Goal: Download file/media

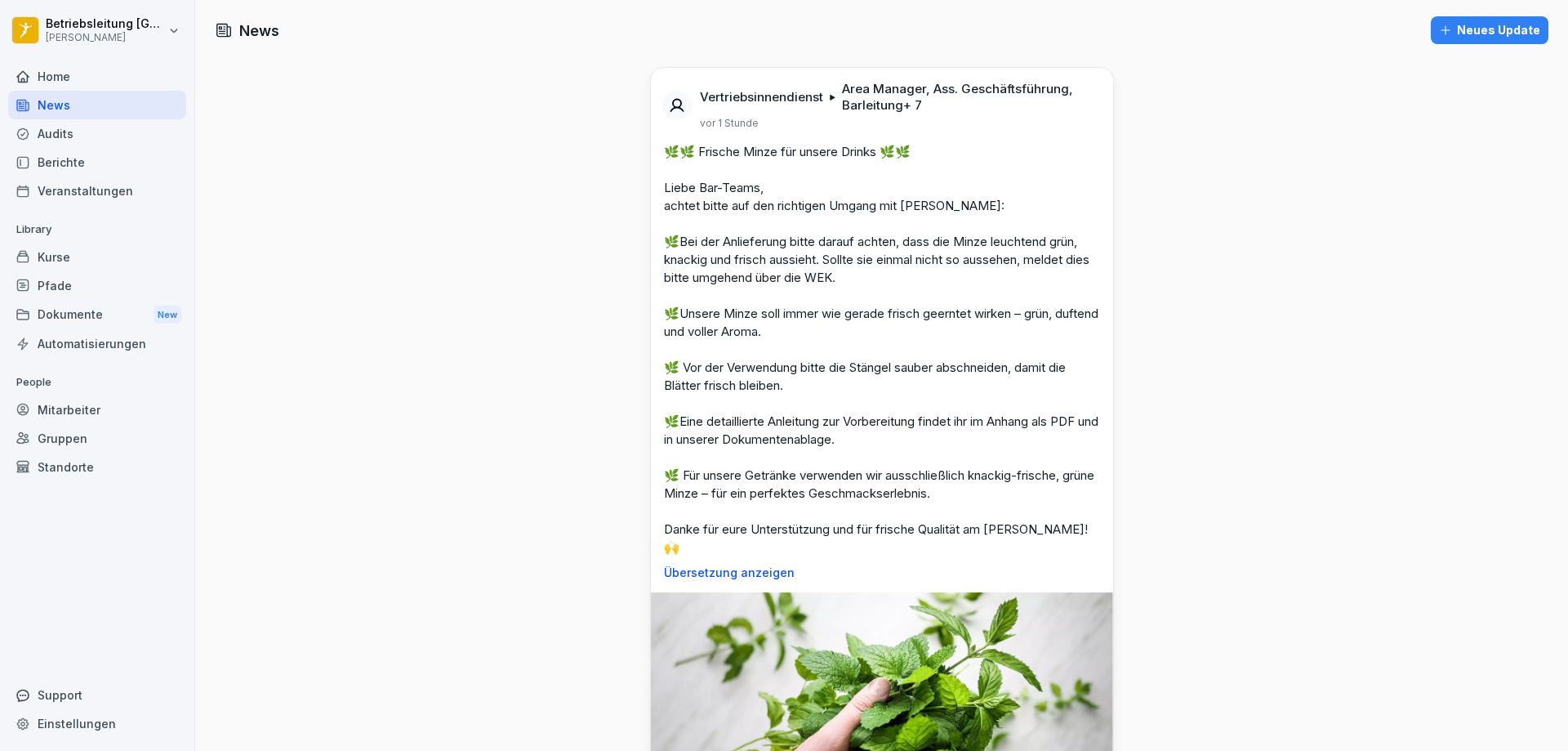
click at [86, 305] on div "Dokumente New" at bounding box center [97, 315] width 178 height 30
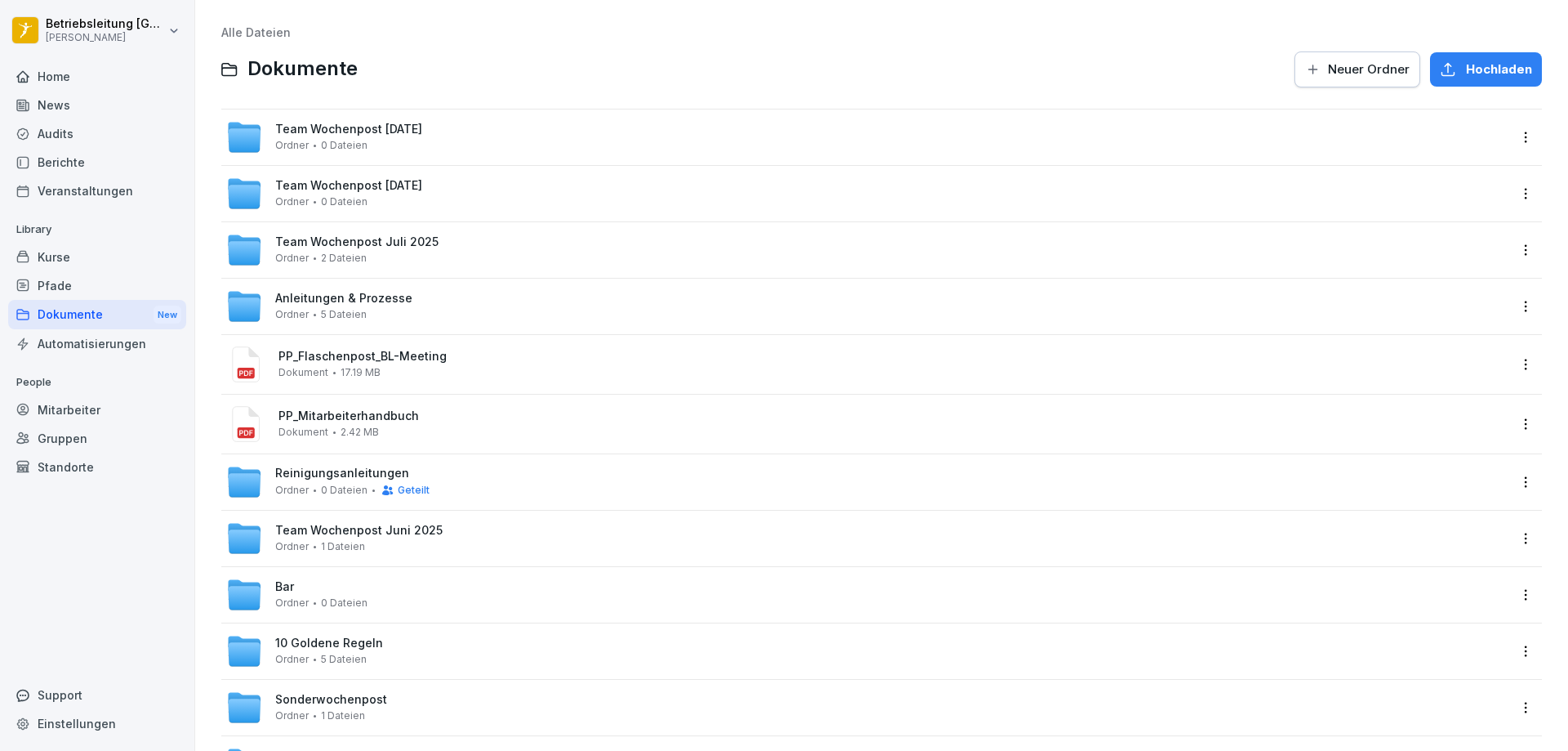
click at [409, 132] on span "Team Wochenpost [DATE]" at bounding box center [349, 129] width 147 height 14
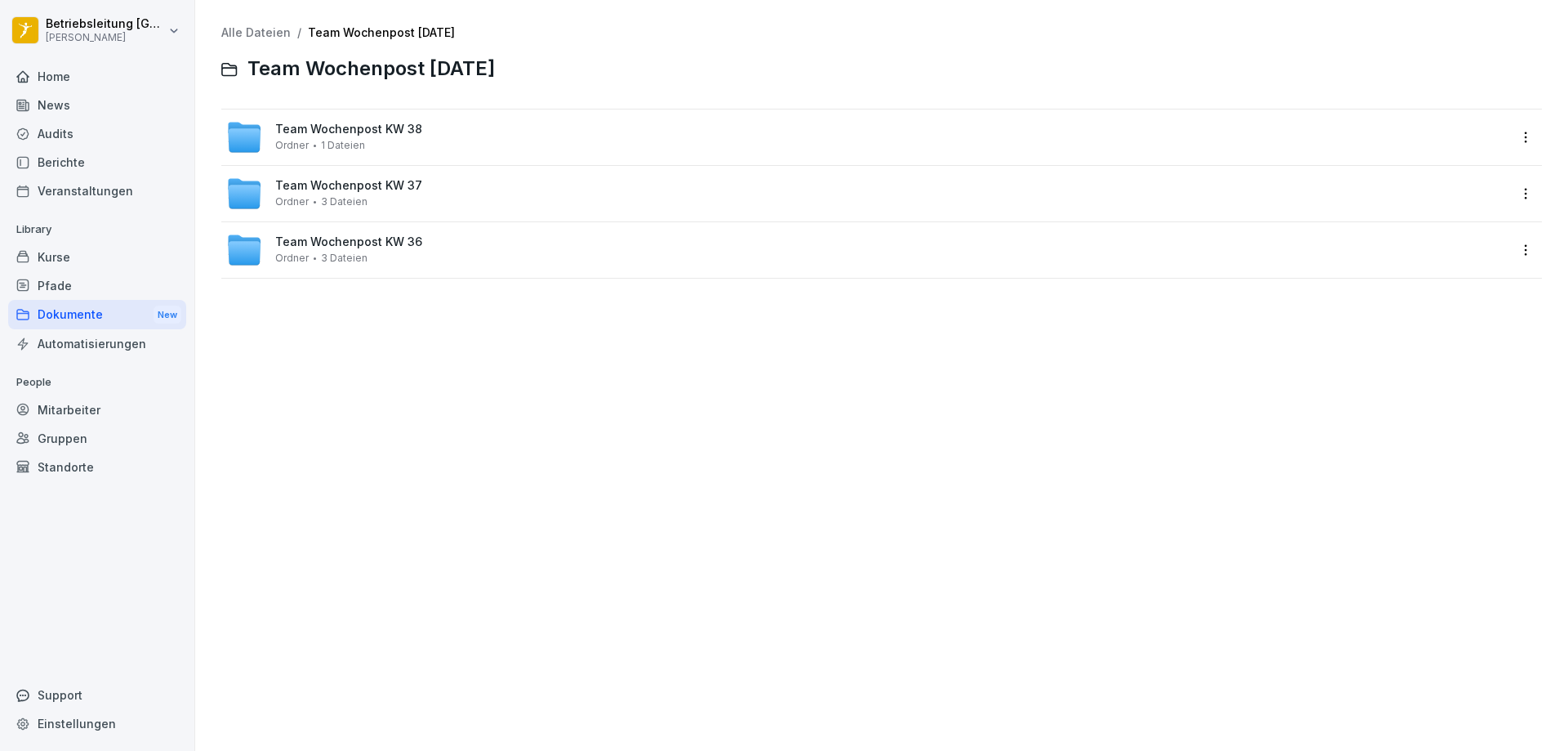
click at [376, 183] on span "Team Wochenpost KW 37" at bounding box center [349, 185] width 147 height 14
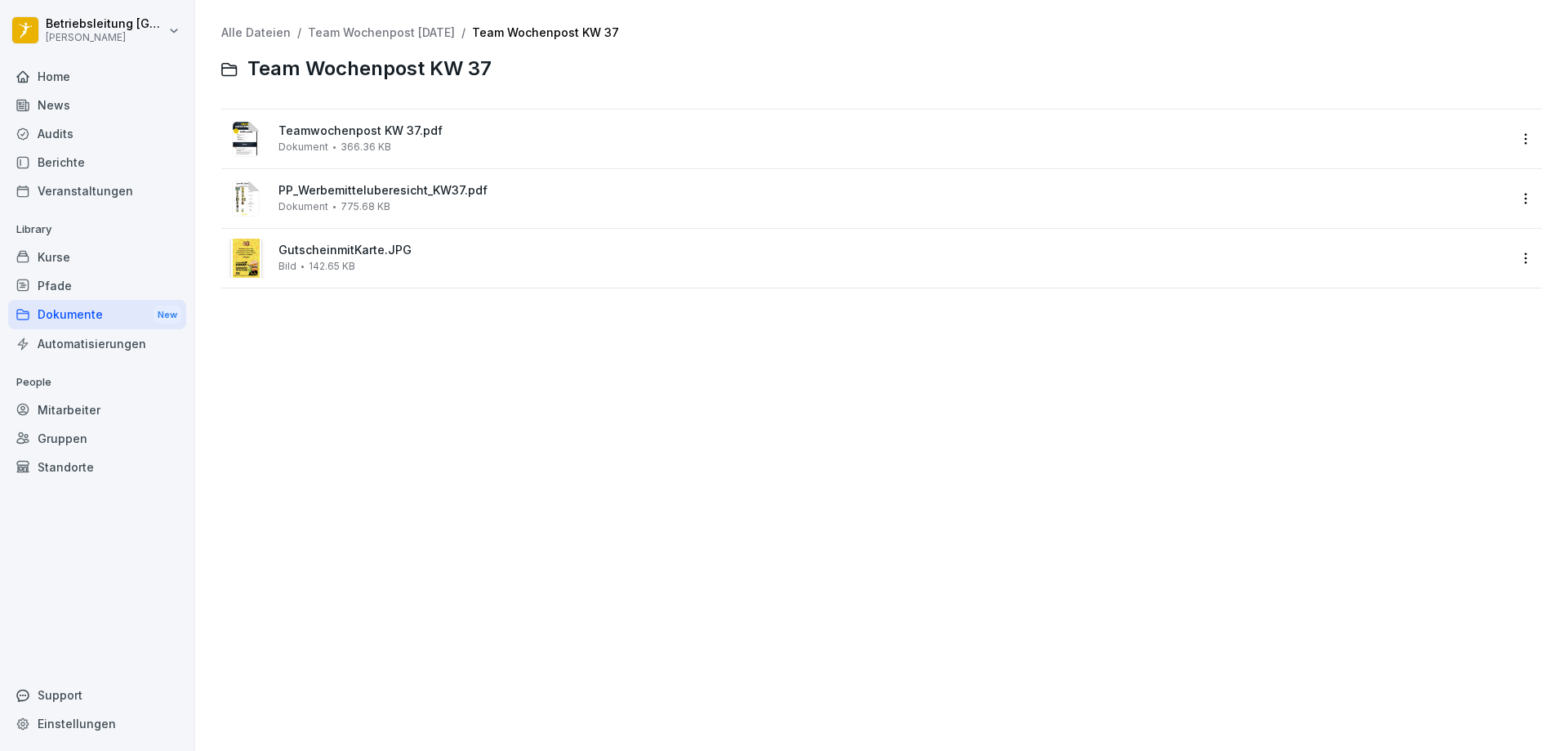
click at [72, 306] on div "Dokumente New" at bounding box center [97, 315] width 178 height 30
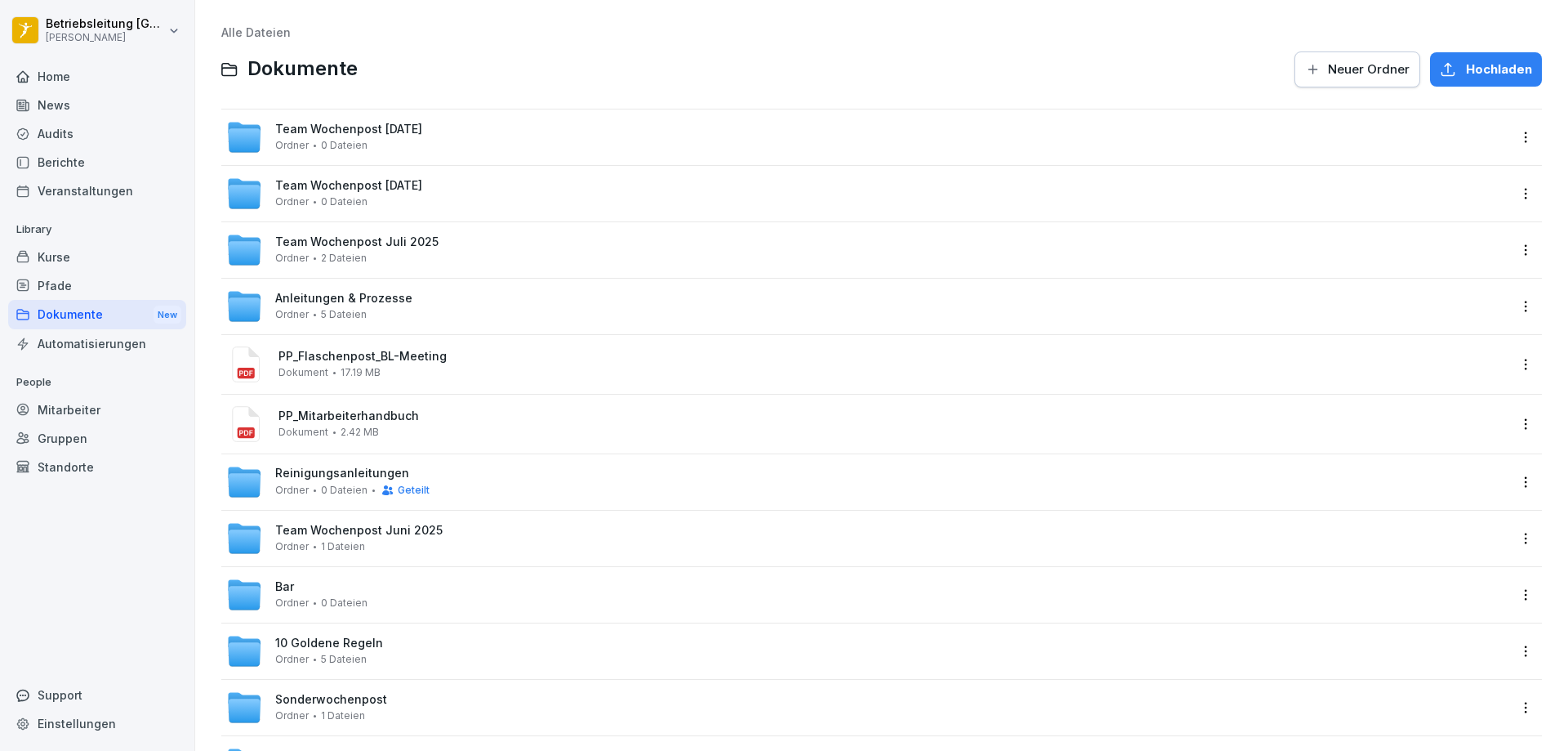
click at [381, 124] on span "Team Wochenpost [DATE]" at bounding box center [349, 129] width 147 height 14
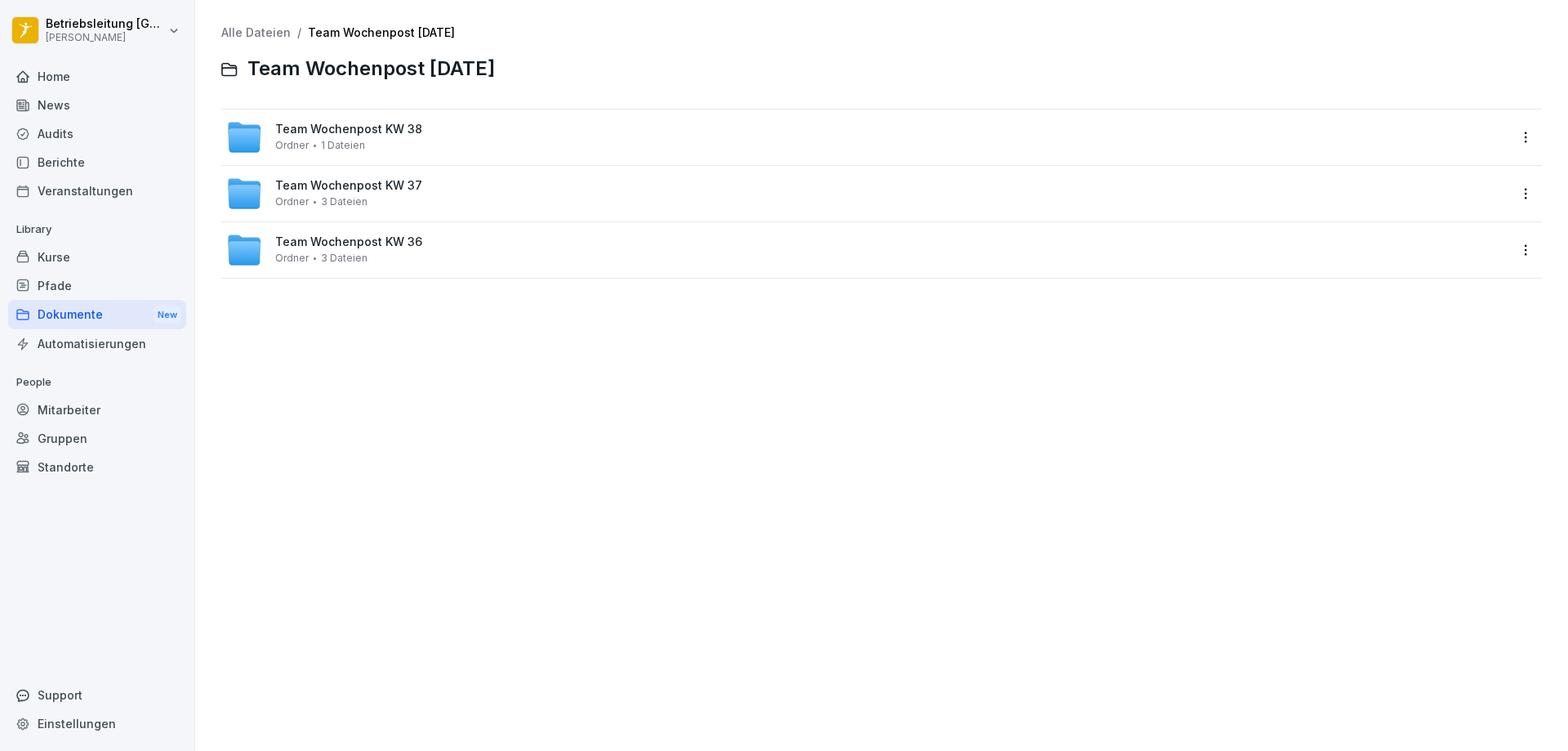
click at [366, 133] on span "Team Wochenpost KW 38" at bounding box center [349, 129] width 147 height 14
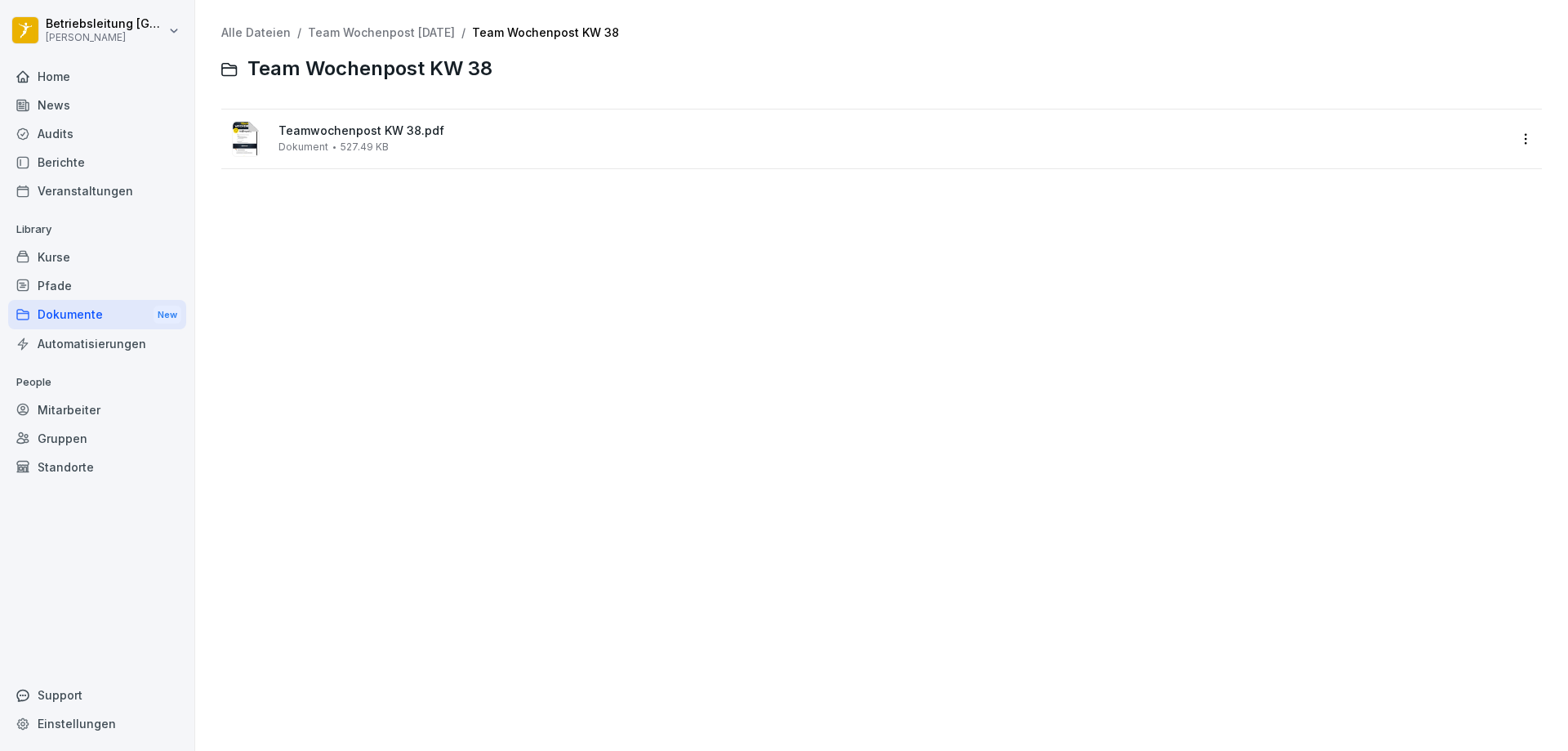
click at [276, 125] on div "Teamwochenpost KW 38.pdf Dokument 527.49 KB" at bounding box center [867, 138] width 1281 height 39
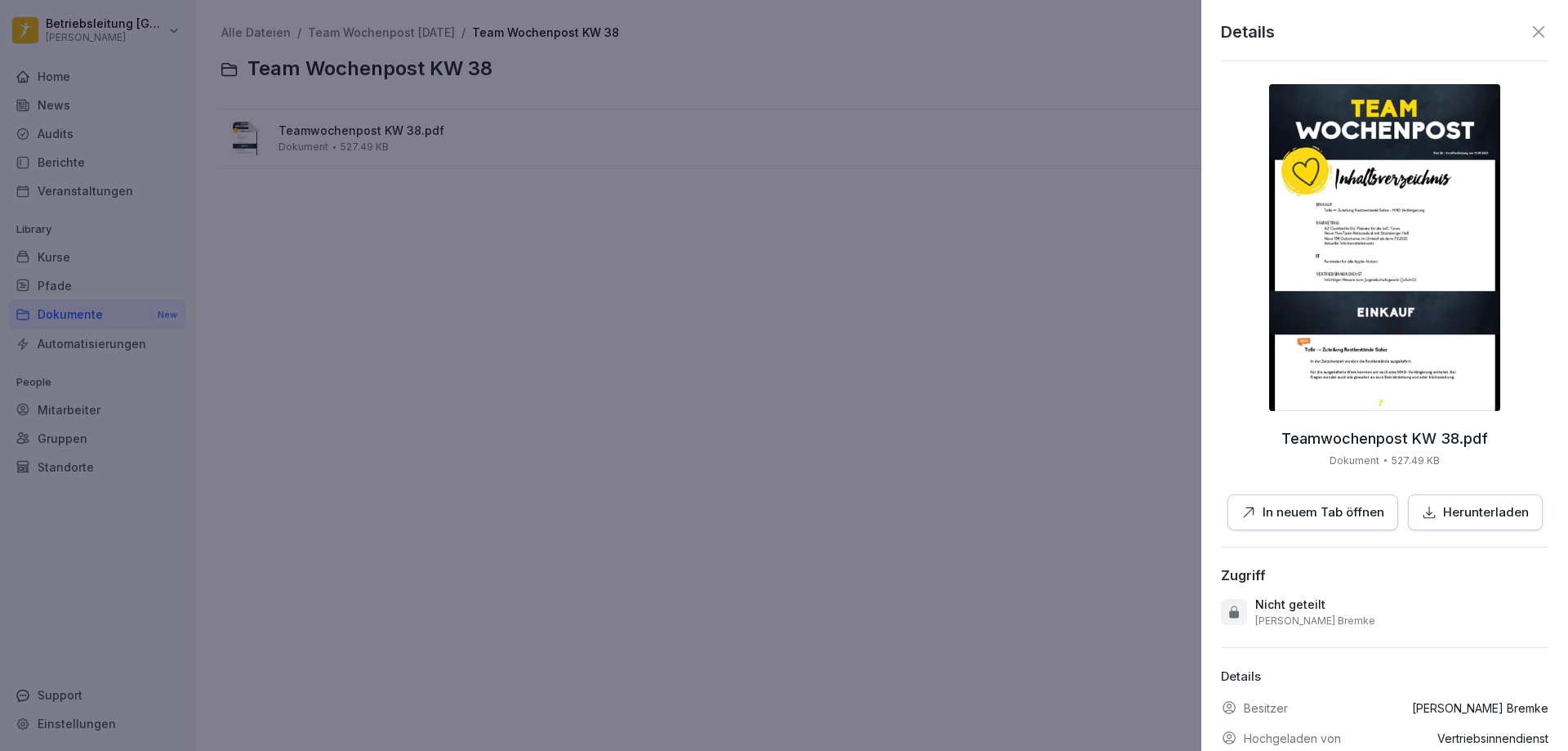
click at [1366, 294] on img at bounding box center [1384, 248] width 231 height 327
click at [1352, 345] on img at bounding box center [1384, 248] width 231 height 327
